Goal: Find specific page/section: Find specific page/section

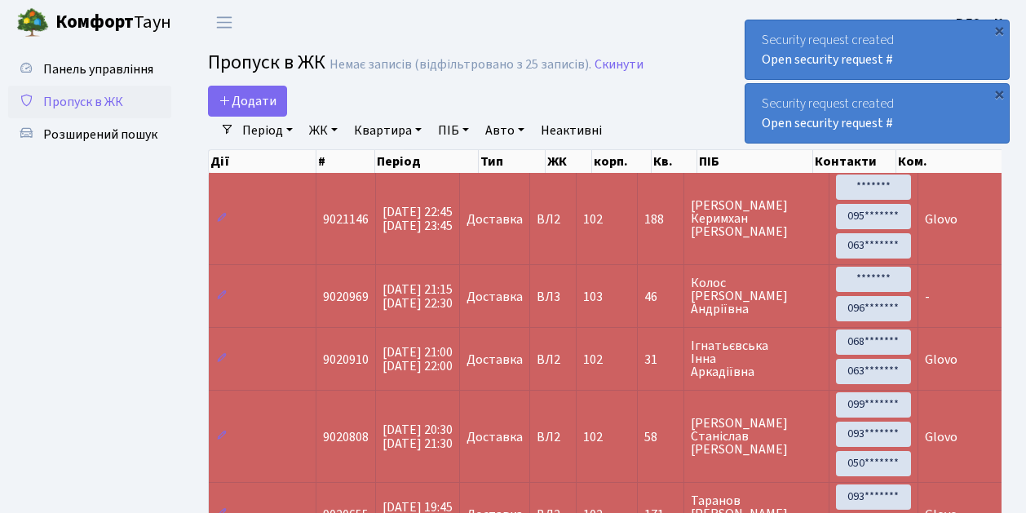
select select "25"
click at [87, 101] on span "Пропуск в ЖК" at bounding box center [83, 102] width 80 height 18
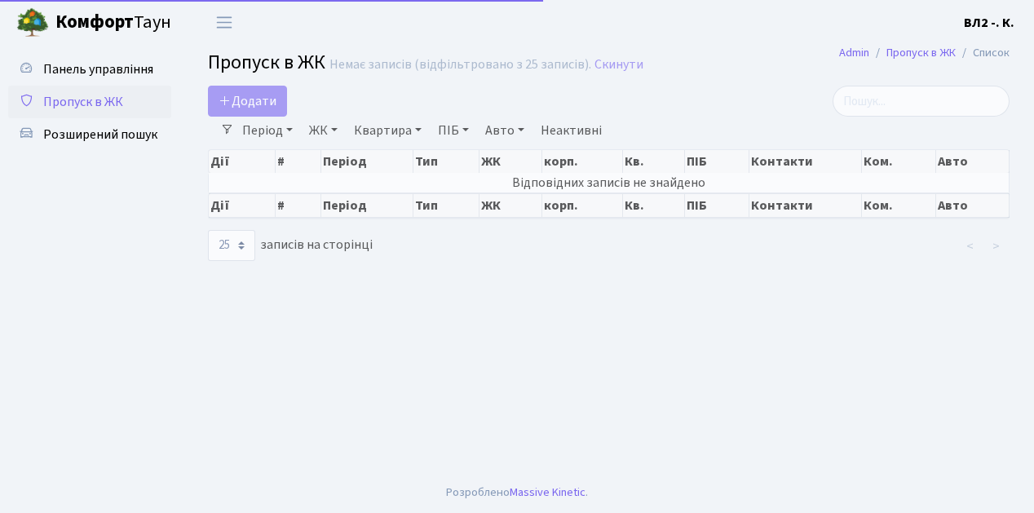
select select "25"
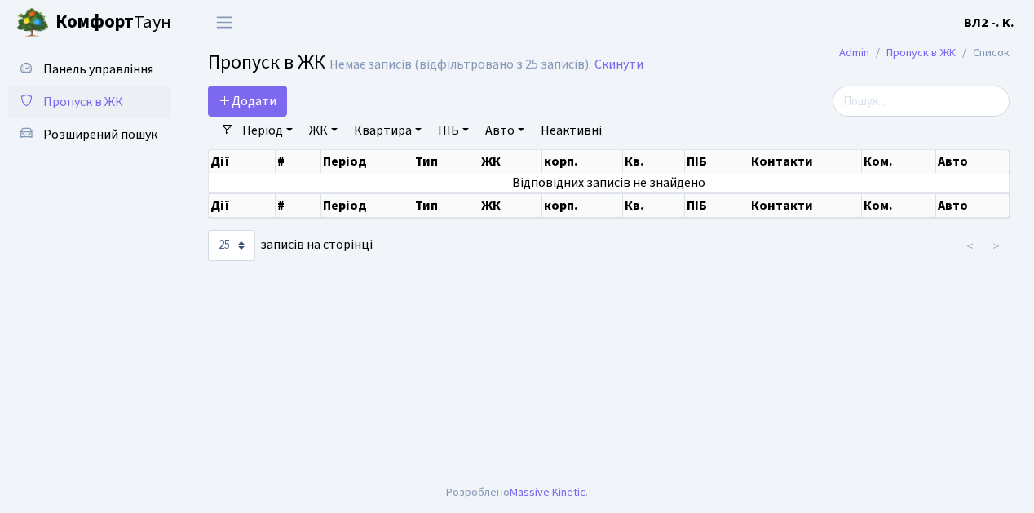
click at [97, 106] on span "Пропуск в ЖК" at bounding box center [83, 102] width 80 height 18
select select "25"
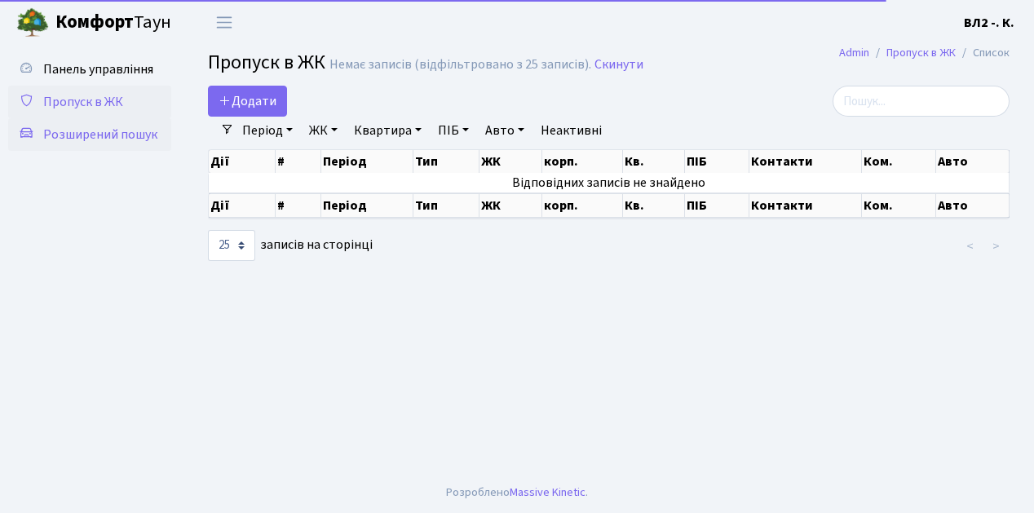
click at [99, 135] on span "Розширений пошук" at bounding box center [100, 135] width 114 height 18
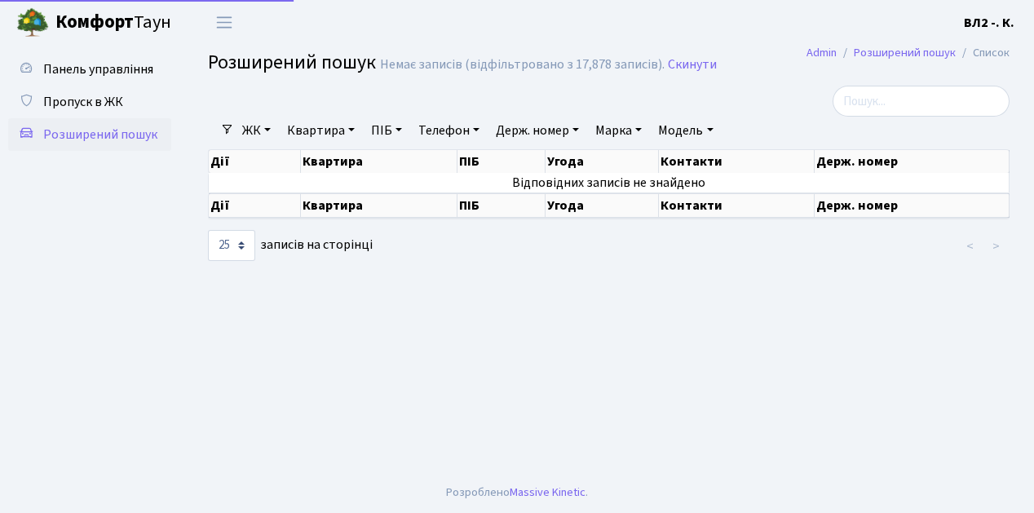
select select "25"
click at [107, 104] on span "Пропуск в ЖК" at bounding box center [83, 102] width 80 height 18
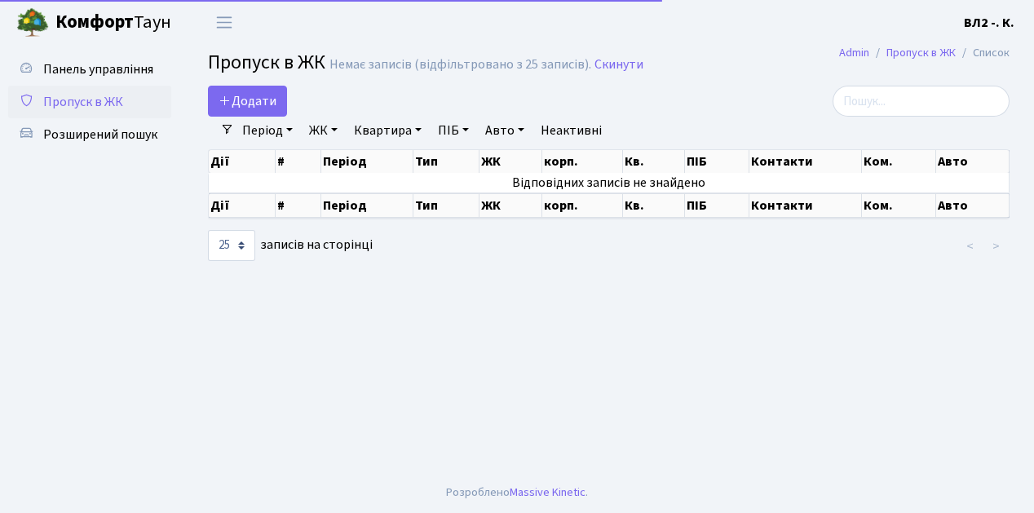
select select "25"
click at [113, 102] on span "Пропуск в ЖК" at bounding box center [83, 102] width 80 height 18
select select "25"
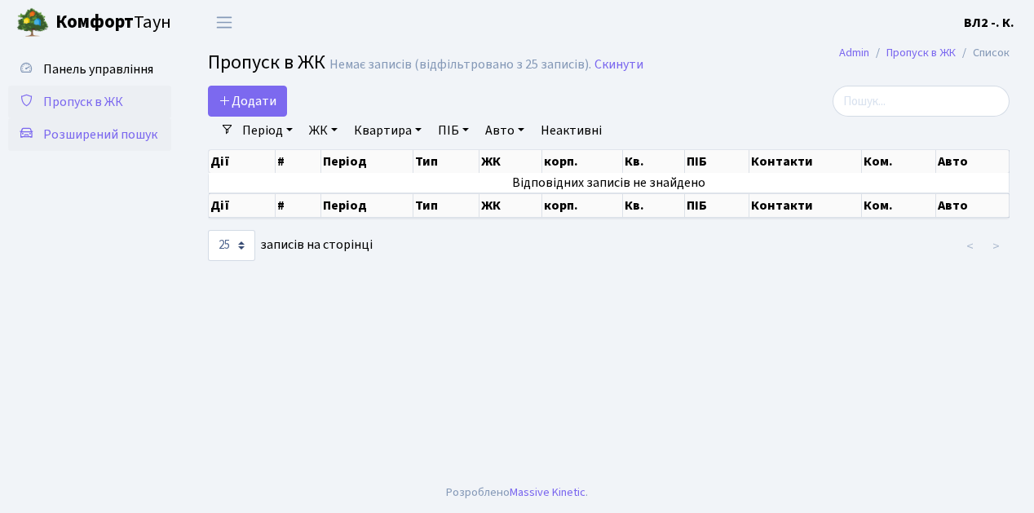
click at [91, 134] on span "Розширений пошук" at bounding box center [100, 135] width 114 height 18
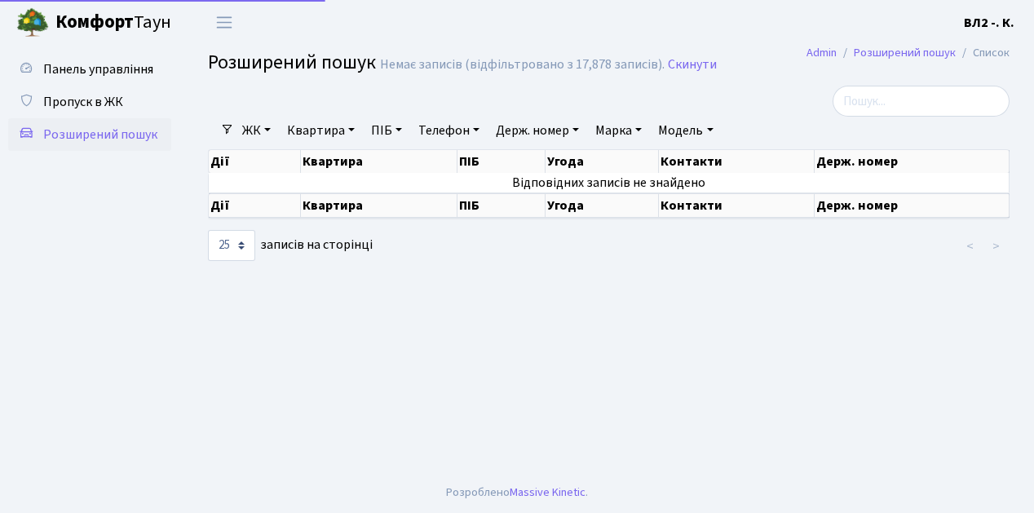
select select "25"
click at [101, 96] on span "Пропуск в ЖК" at bounding box center [83, 102] width 80 height 18
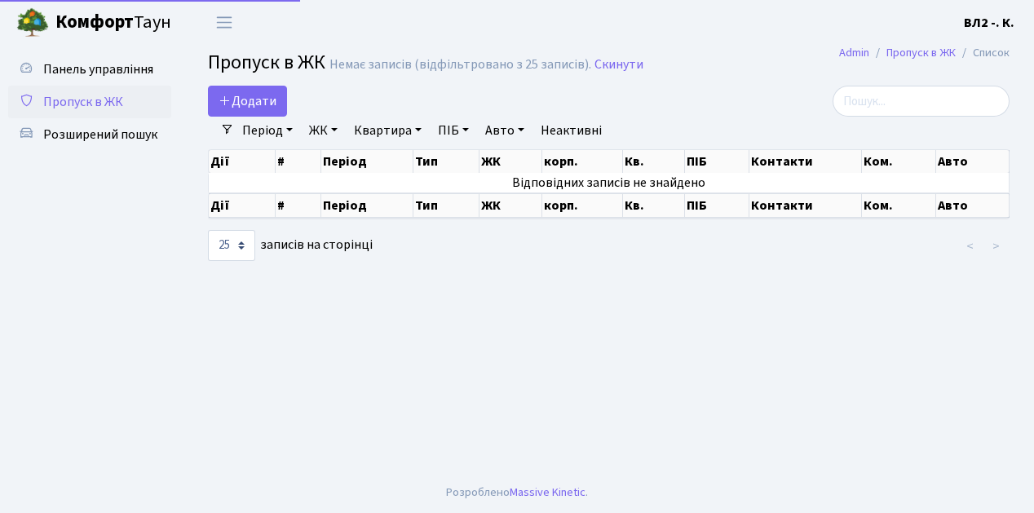
select select "25"
